Goal: Communication & Community: Answer question/provide support

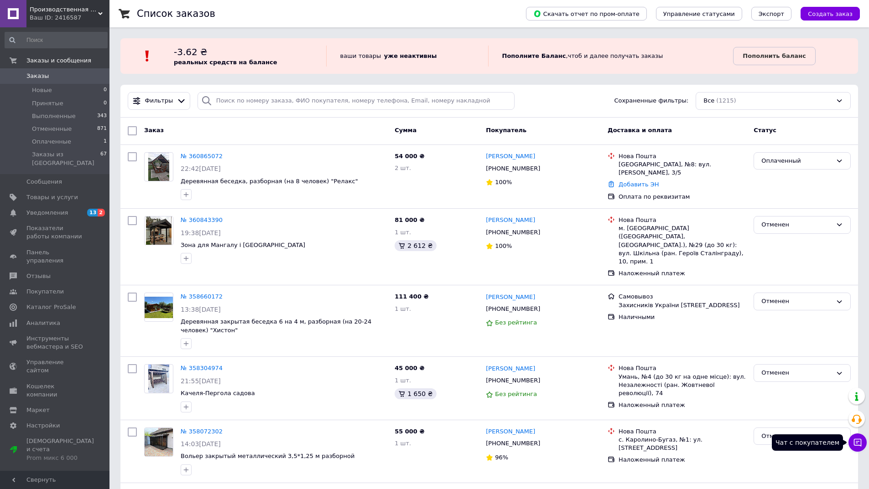
click at [854, 445] on icon at bounding box center [857, 443] width 8 height 8
click at [863, 440] on button "Чат с покупателем" at bounding box center [857, 443] width 18 height 18
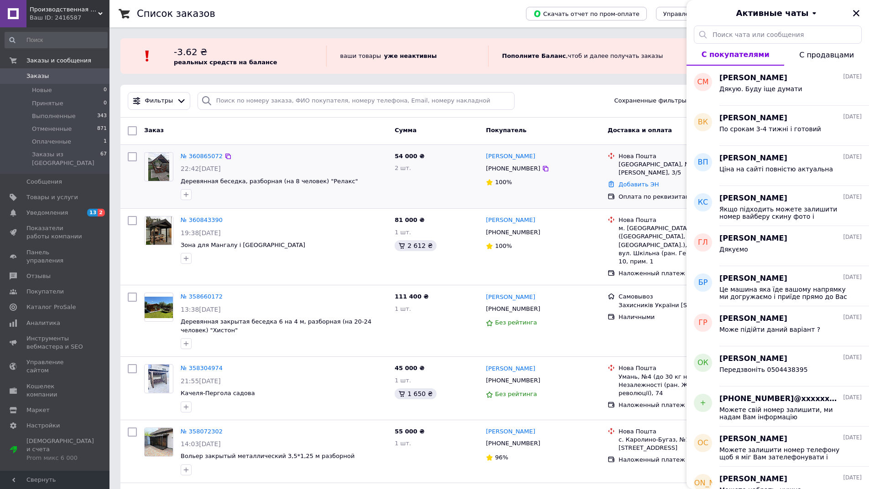
click at [456, 172] on div "2 шт." at bounding box center [436, 168] width 84 height 9
